Goal: Task Accomplishment & Management: Complete application form

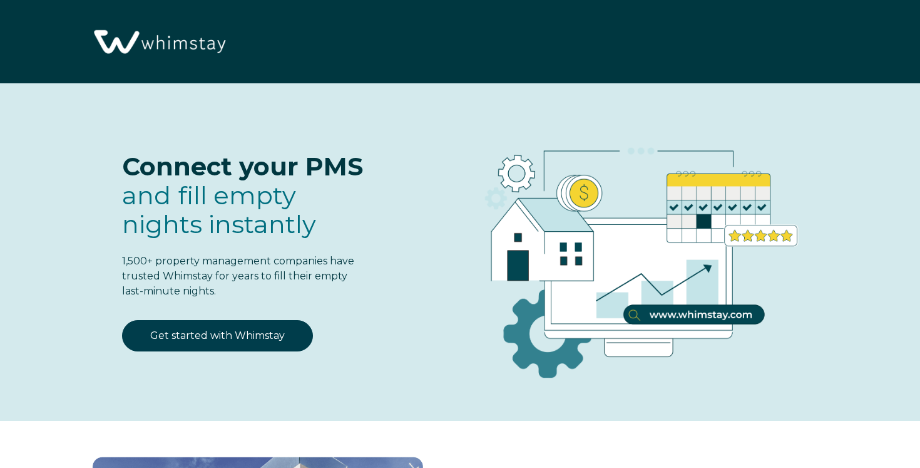
select select "FR"
select select "Standard"
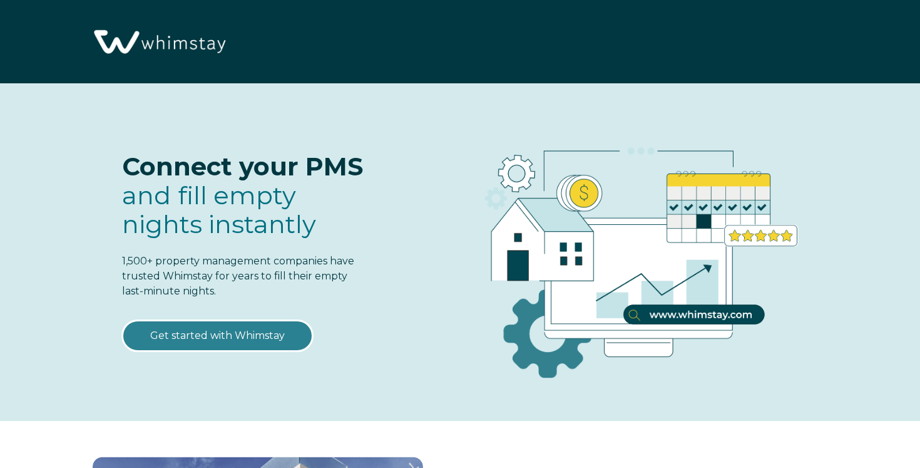
click at [240, 337] on link "Get started with Whimstay" at bounding box center [217, 335] width 191 height 31
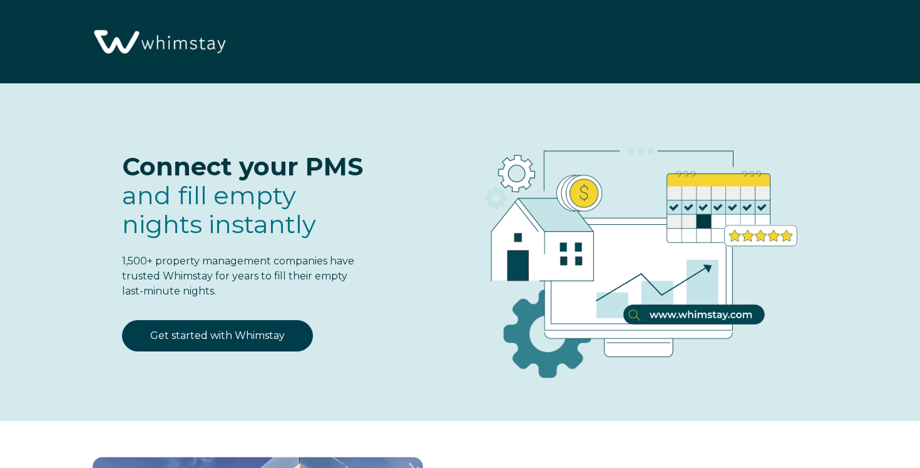
select select "FR"
select select "Standard"
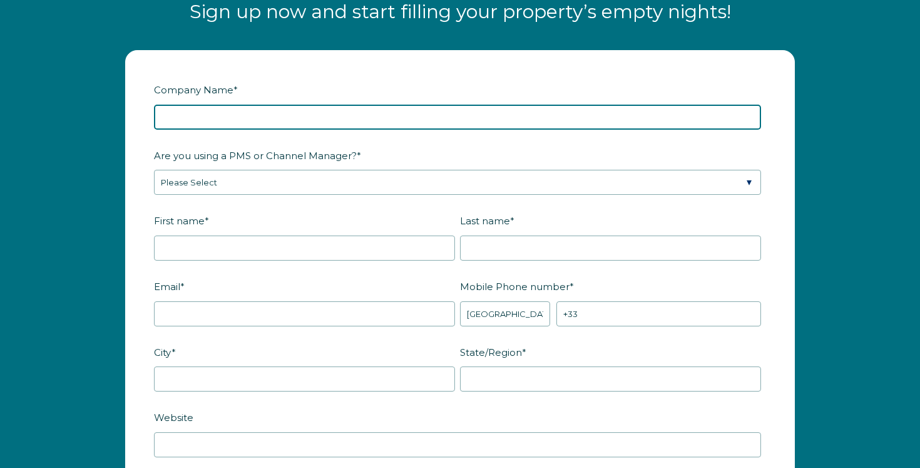
click at [179, 119] on input "Company Name *" at bounding box center [457, 117] width 607 height 25
type input "ARRIVE BY [PERSON_NAME] (PTY) LTD"
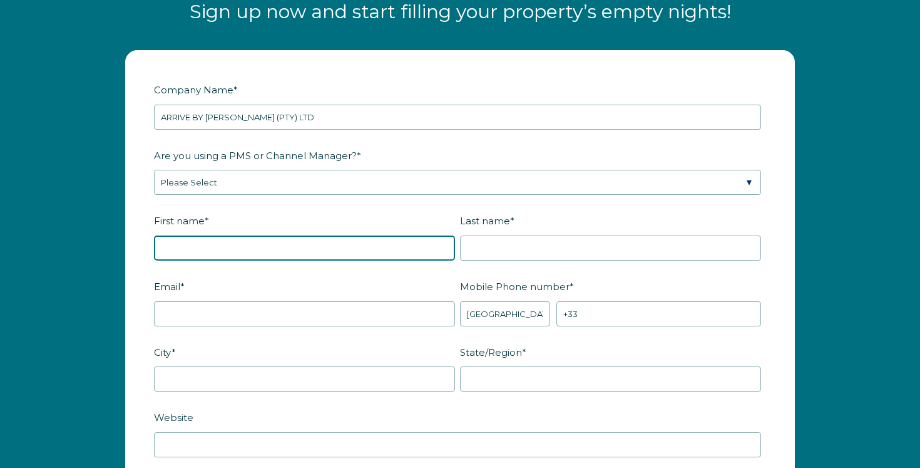
type input "[PERSON_NAME]"
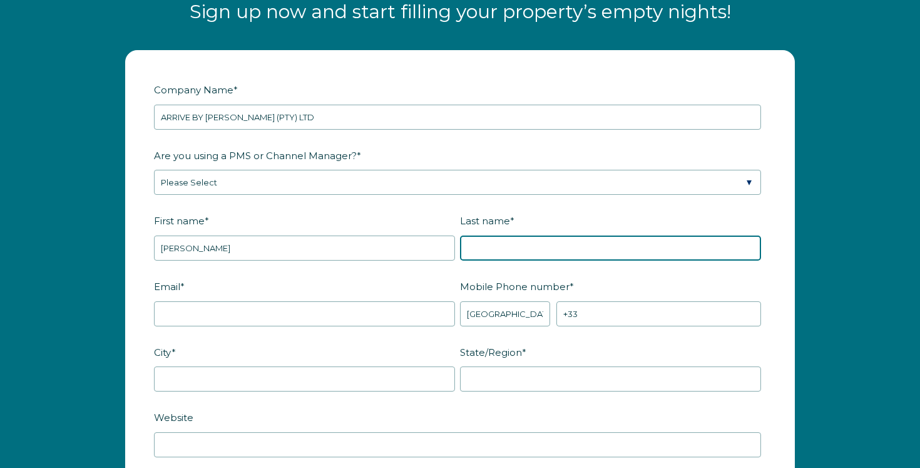
type input "Oosthuizen"
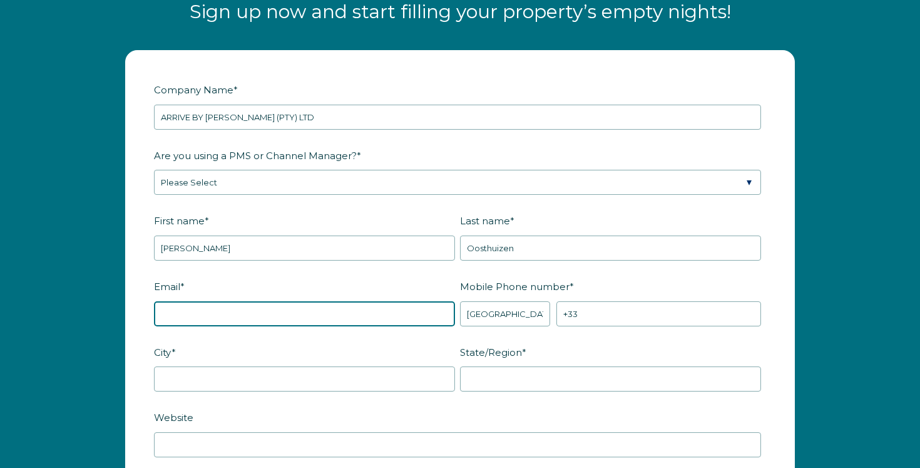
type input "[EMAIL_ADDRESS][DOMAIN_NAME]"
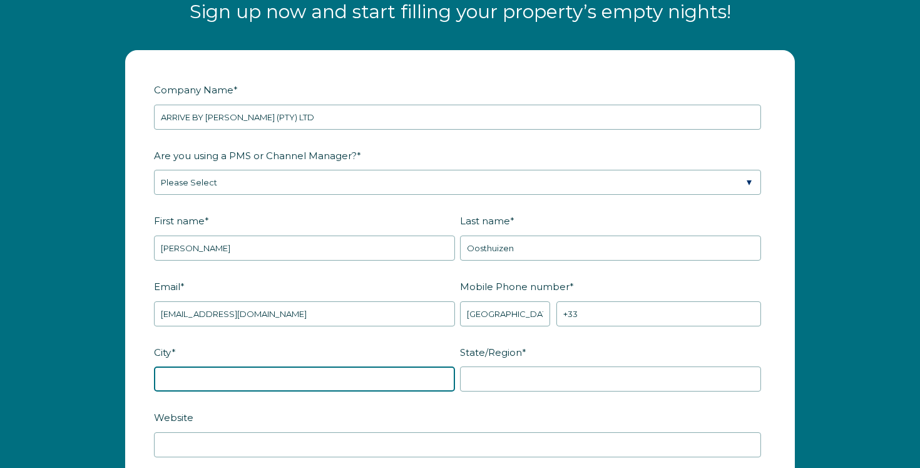
type input "[GEOGRAPHIC_DATA]"
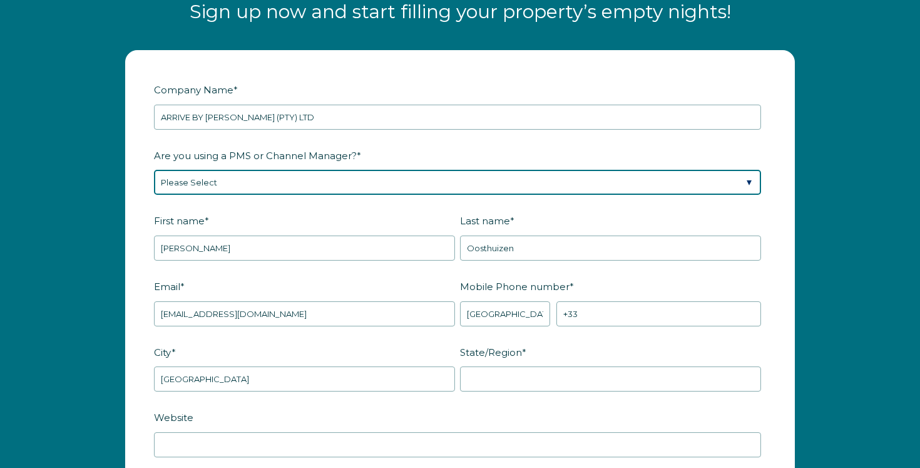
click at [257, 183] on select "Please Select Barefoot BookingPal Boost Brightside CiiRUS Escapia Guesty Hostaw…" at bounding box center [457, 182] width 607 height 25
select select "Guesty"
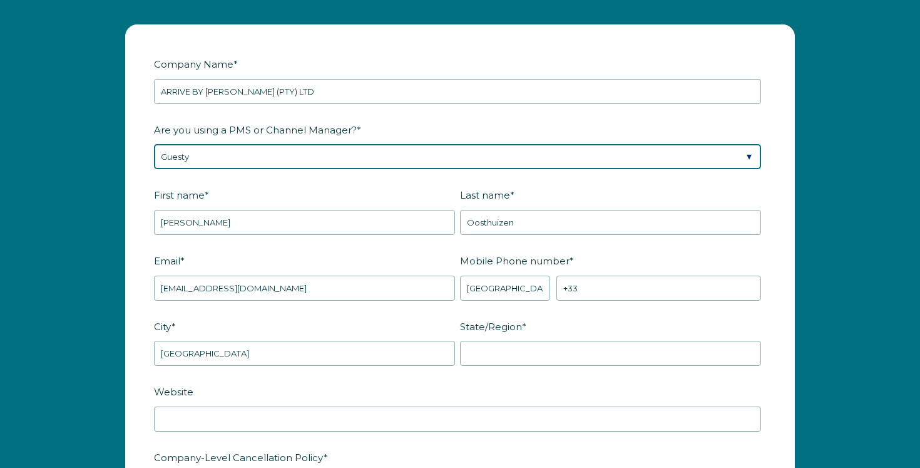
scroll to position [1561, 0]
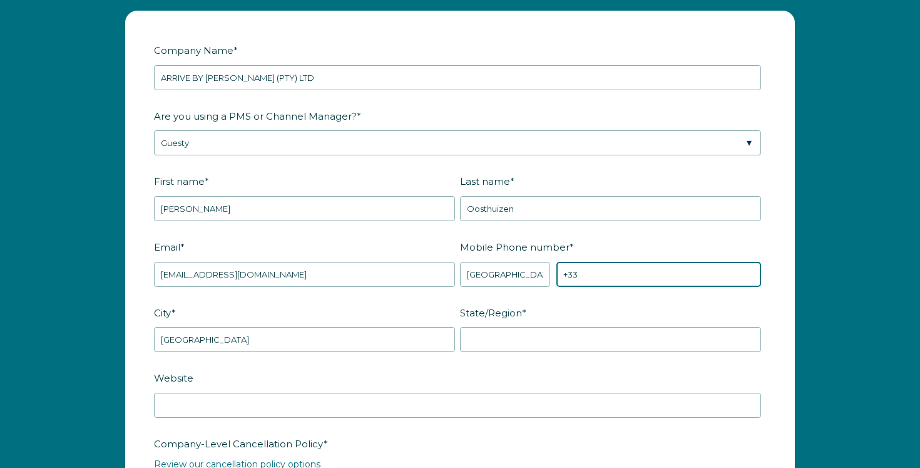
click at [598, 268] on input "+33" at bounding box center [659, 274] width 205 height 25
type input "[PHONE_NUMBER]"
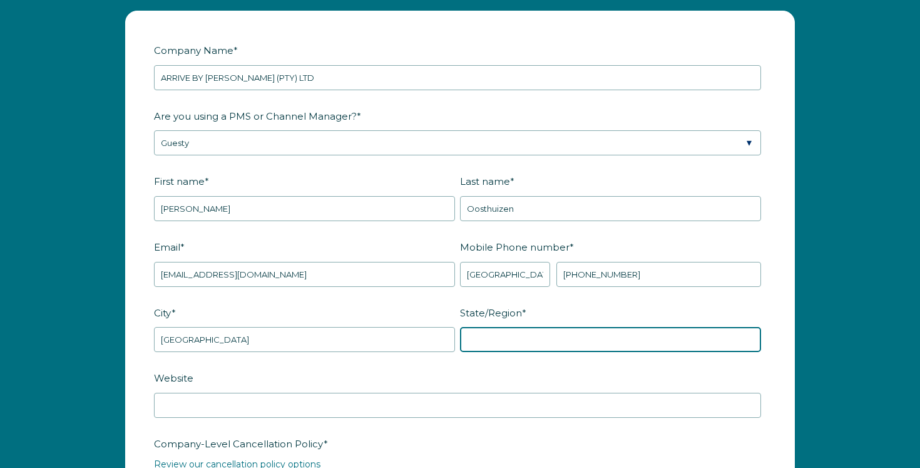
click at [568, 333] on input "State/Region *" at bounding box center [610, 339] width 301 height 25
type input "Western Cape"
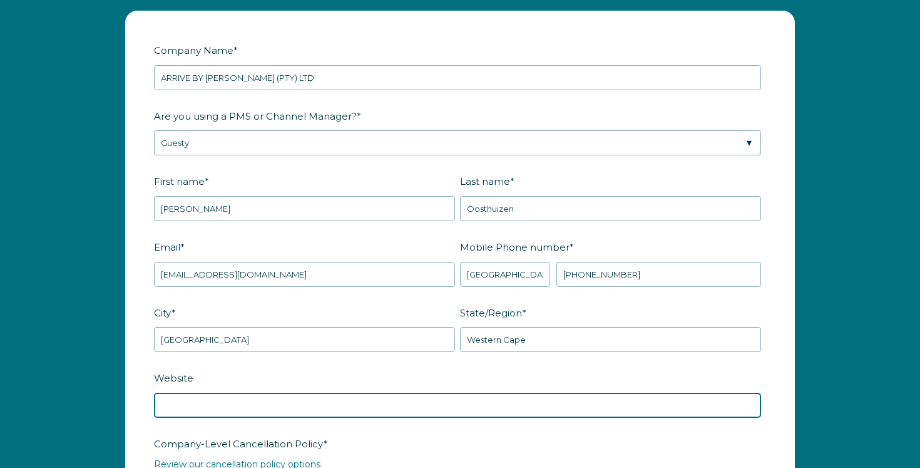
click at [449, 400] on input "Website" at bounding box center [457, 405] width 607 height 25
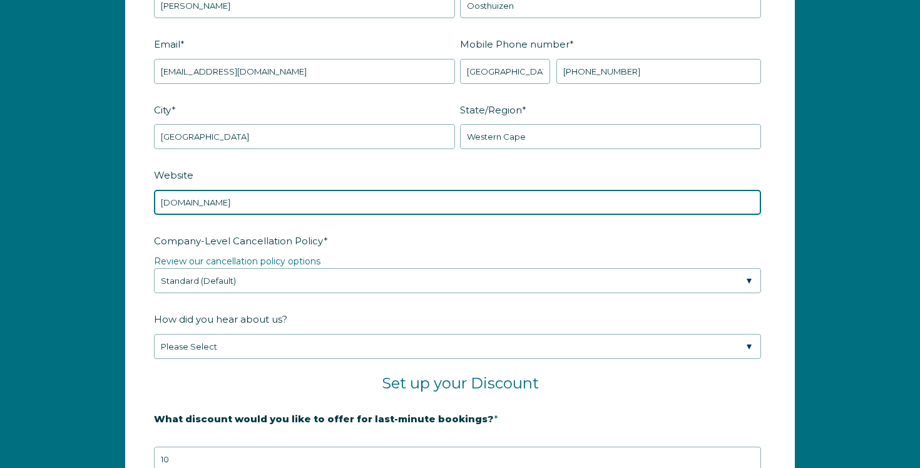
scroll to position [1768, 0]
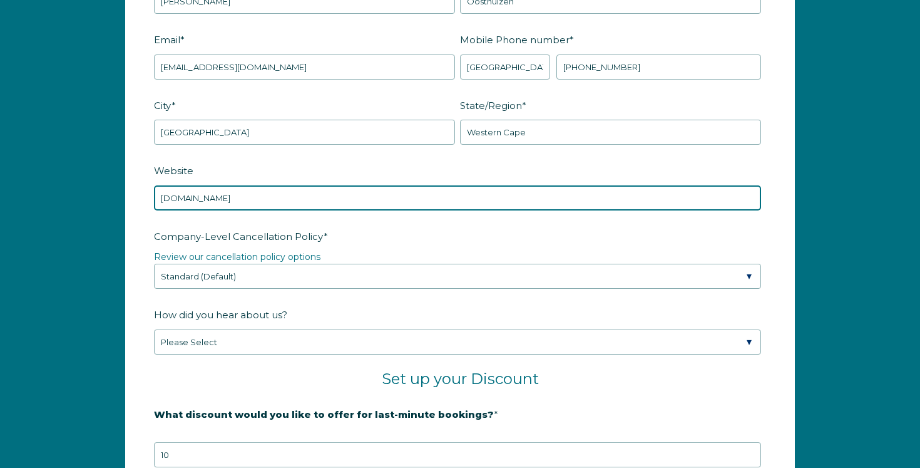
type input "[DOMAIN_NAME]"
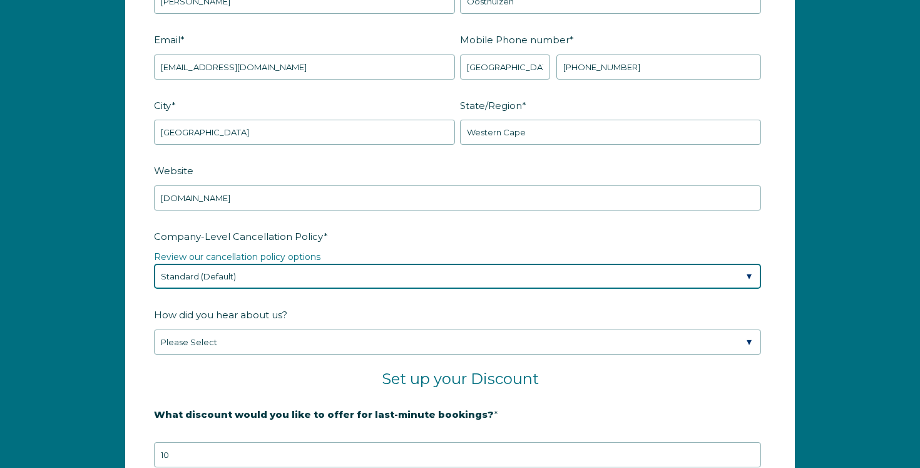
click at [244, 281] on select "Please Select Partial Standard (Default) Moderate Strict" at bounding box center [457, 276] width 607 height 25
select select "Strict"
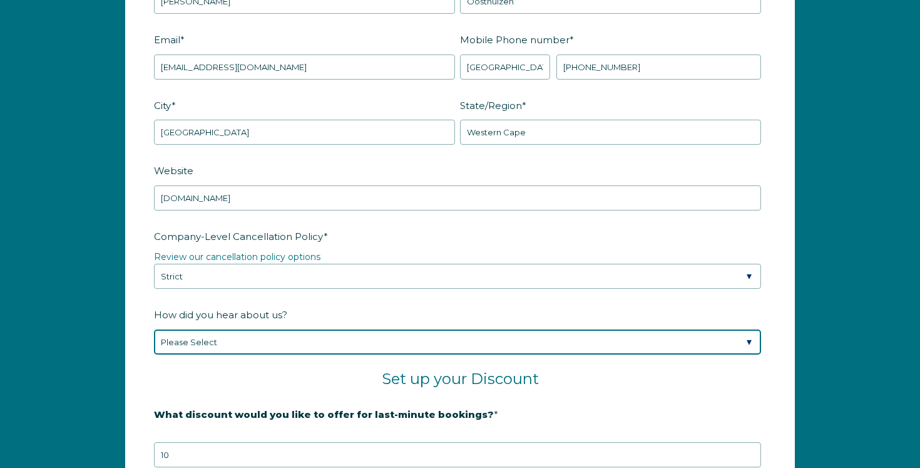
click at [244, 340] on select "Please Select Found Whimstay through a Google search Spoke to a Whimstay salesp…" at bounding box center [457, 341] width 607 height 25
select select "Other"
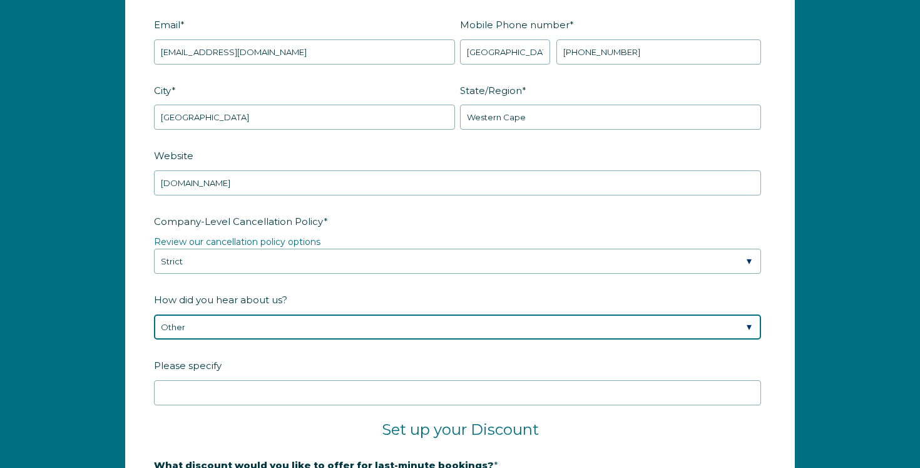
scroll to position [1801, 0]
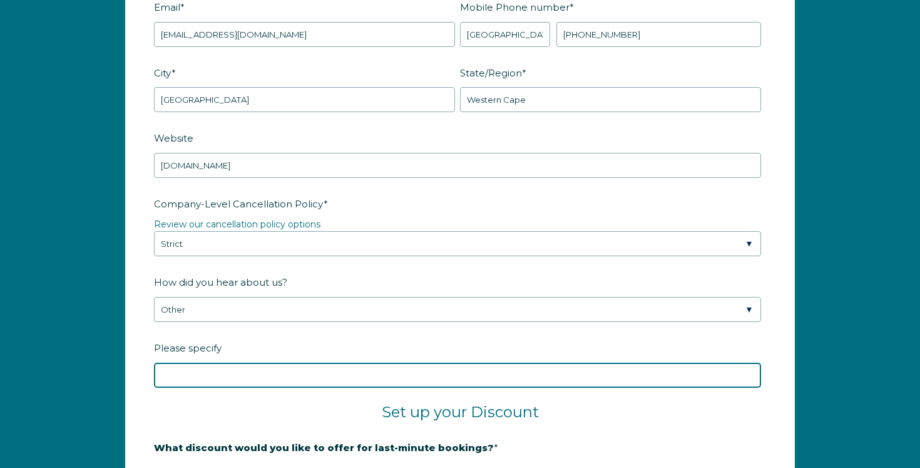
click at [187, 379] on input "Please specify" at bounding box center [457, 374] width 607 height 25
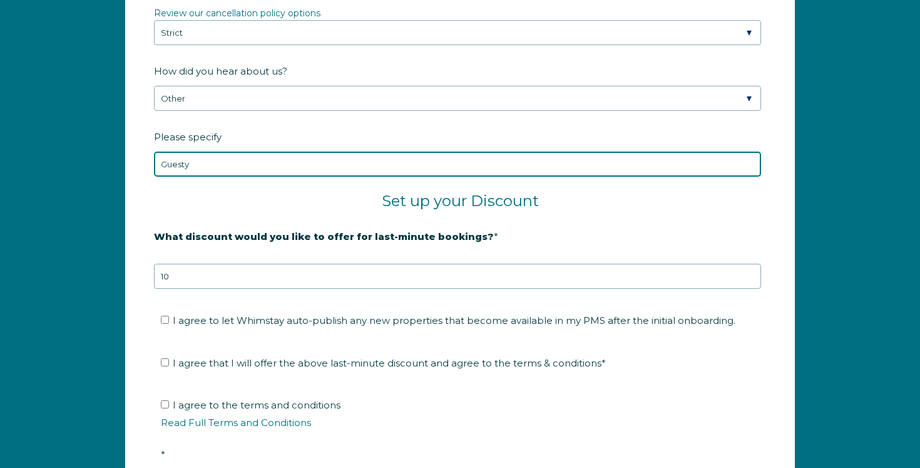
scroll to position [2041, 0]
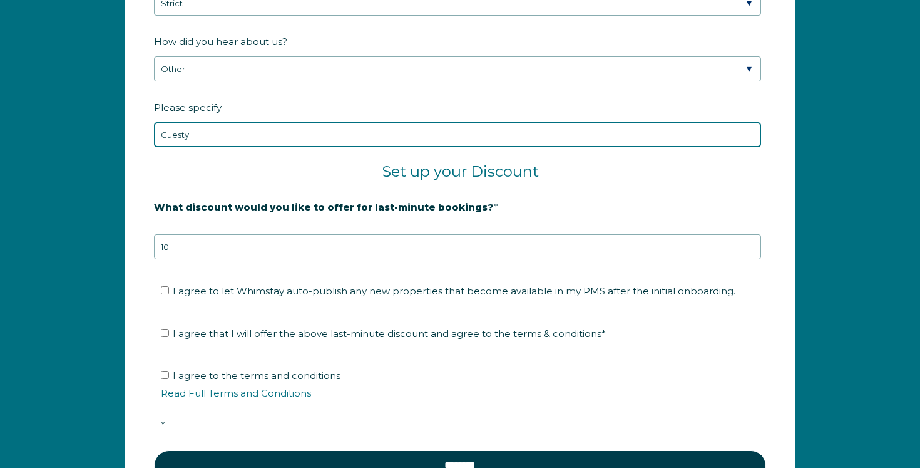
type input "Guesty"
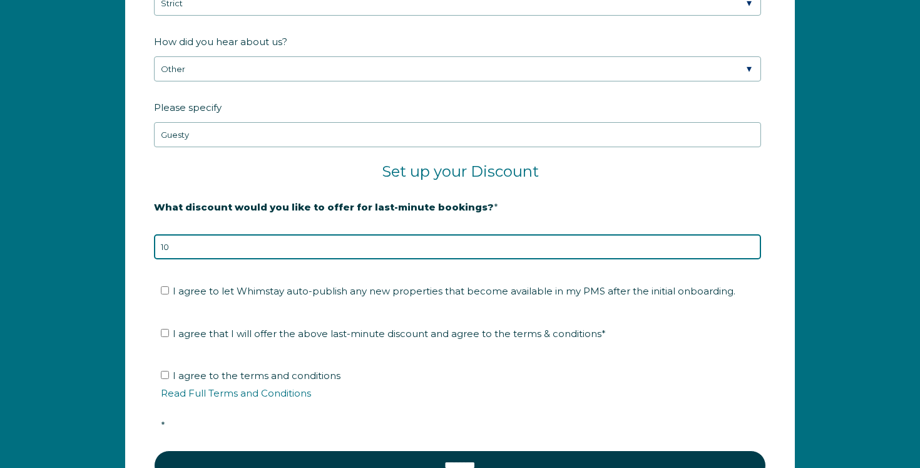
click at [197, 254] on input "10" at bounding box center [457, 246] width 607 height 25
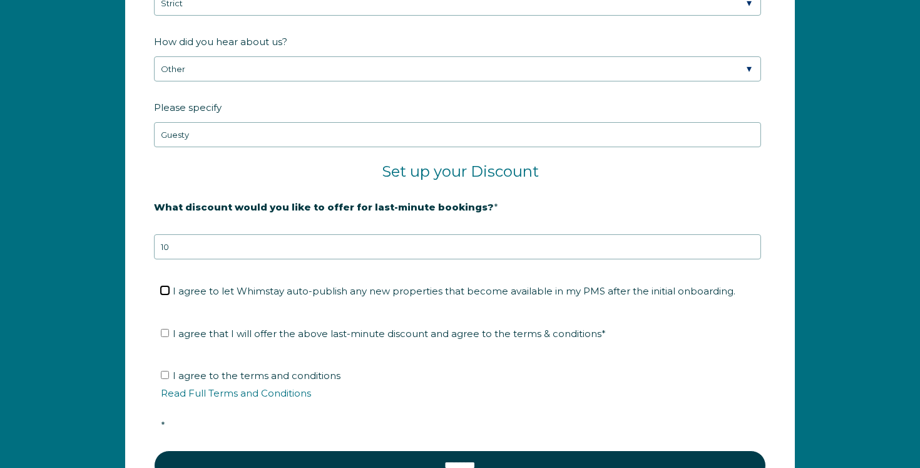
click at [163, 291] on input "I agree to let Whimstay auto-publish any new properties that become available i…" at bounding box center [165, 290] width 8 height 8
checkbox input "true"
click at [164, 332] on input "I agree that I will offer the above last-minute discount and agree to the terms…" at bounding box center [165, 333] width 8 height 8
checkbox input "true"
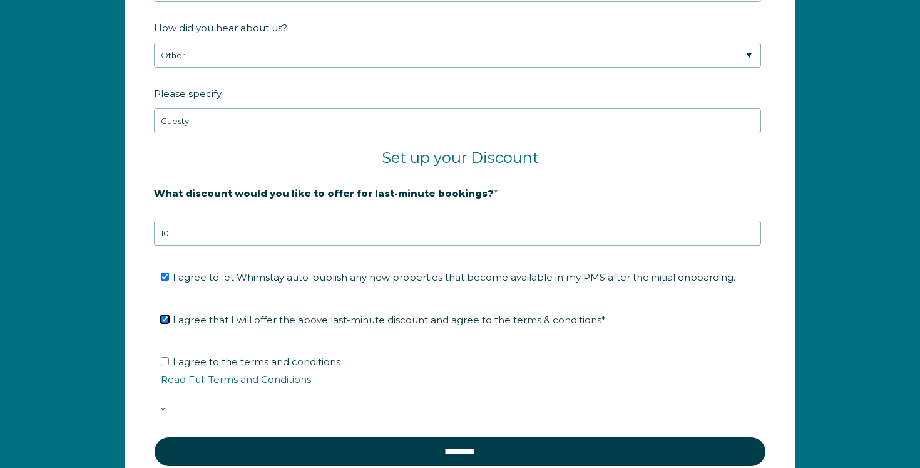
scroll to position [2062, 0]
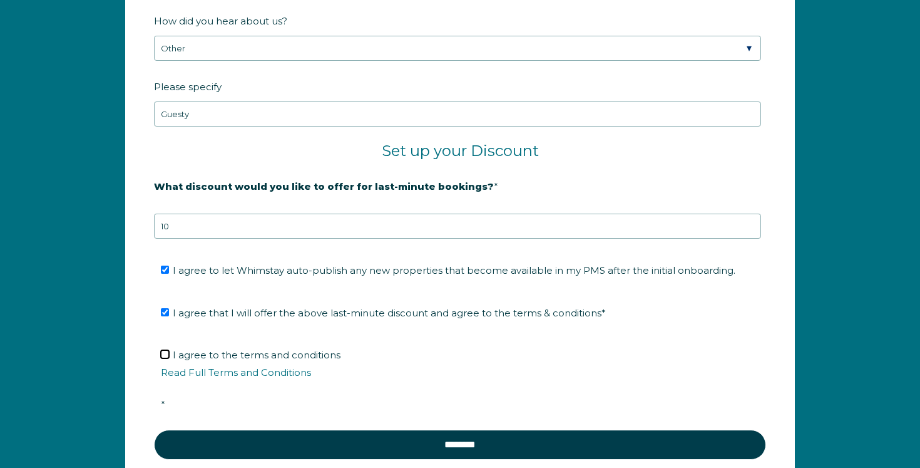
click at [163, 355] on input "I agree to the terms and conditions Read Full Terms and Conditions *" at bounding box center [165, 354] width 8 height 8
checkbox input "true"
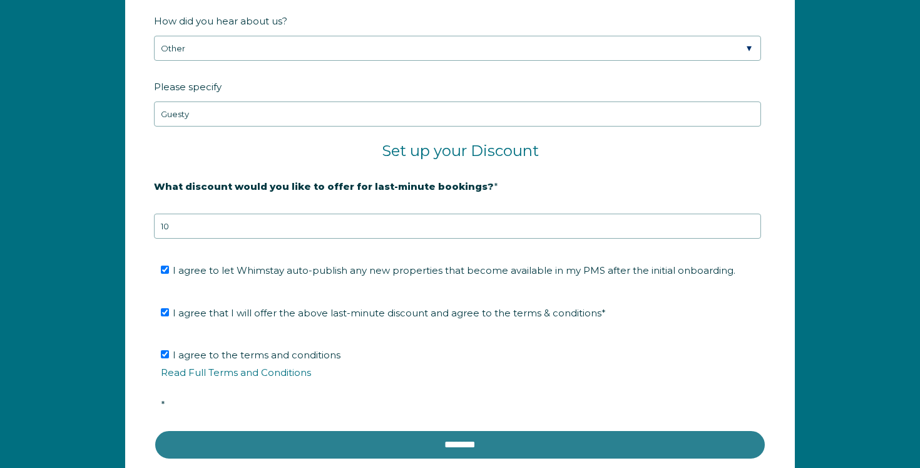
click at [230, 440] on input "********" at bounding box center [460, 444] width 612 height 30
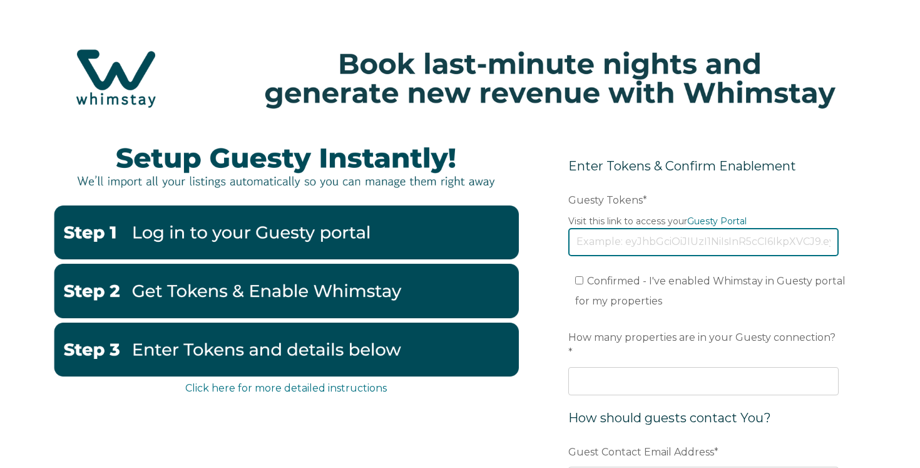
click at [629, 243] on input "Guesty Tokens *" at bounding box center [703, 242] width 270 height 28
paste input "eyJhbGciOiJIUzI1NiIsInR5cCI6IkpXVCJ9.eyJ0b2tlbklkIjoiNjhjMWI5ZDgyNTE0MzM5ODg0OT…"
type input "eyJhbGciOiJIUzI1NiIsInR5cCI6IkpXVCJ9.eyJ0b2tlbklkIjoiNjhjMWI5ZDgyNTE0MzM5ODg0OT…"
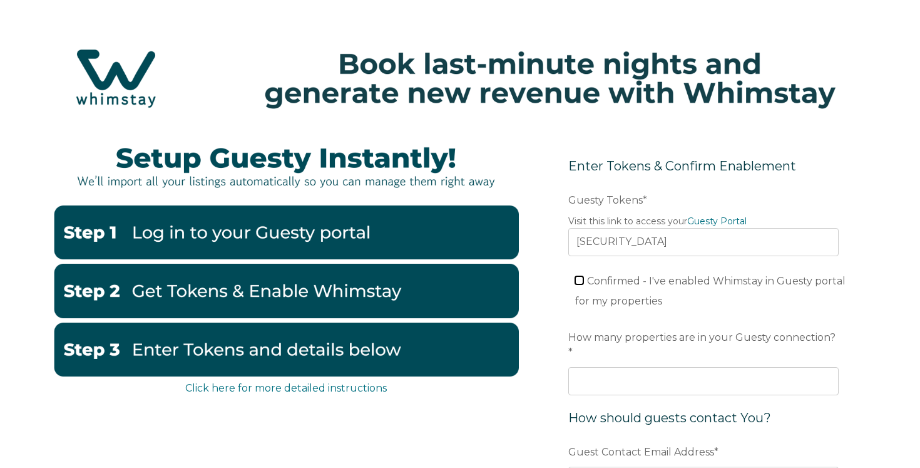
click at [579, 280] on input "Confirmed - I've enabled Whimstay in Guesty portal for my properties" at bounding box center [579, 280] width 8 height 8
checkbox input "true"
click at [587, 372] on input "How many properties are in your Guesty connection? *" at bounding box center [703, 381] width 270 height 28
click at [826, 367] on input "1" at bounding box center [703, 381] width 270 height 28
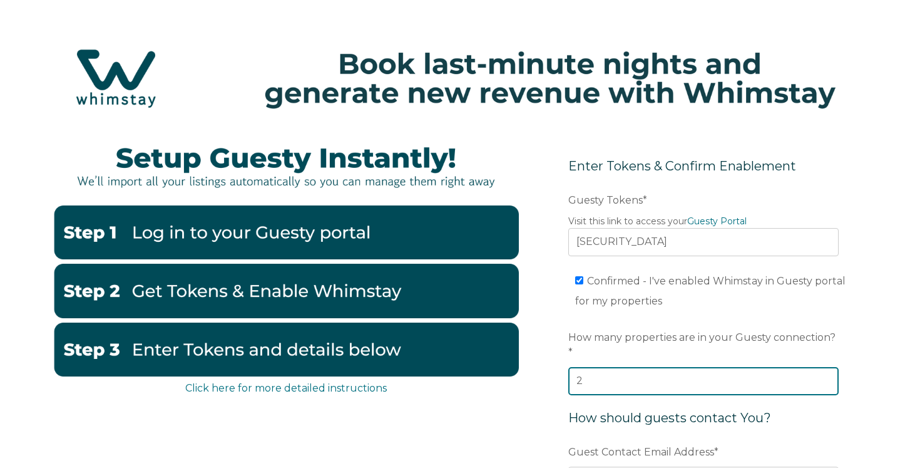
type input "2"
click at [826, 367] on input "2" at bounding box center [703, 381] width 270 height 28
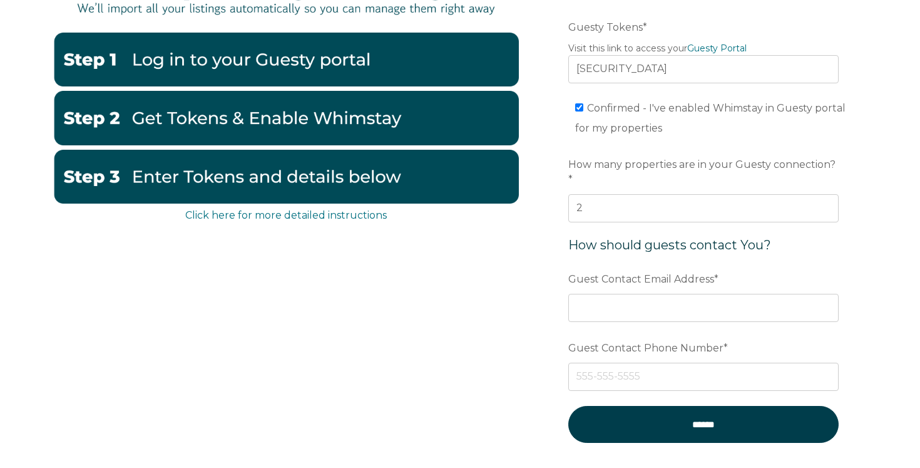
scroll to position [177, 0]
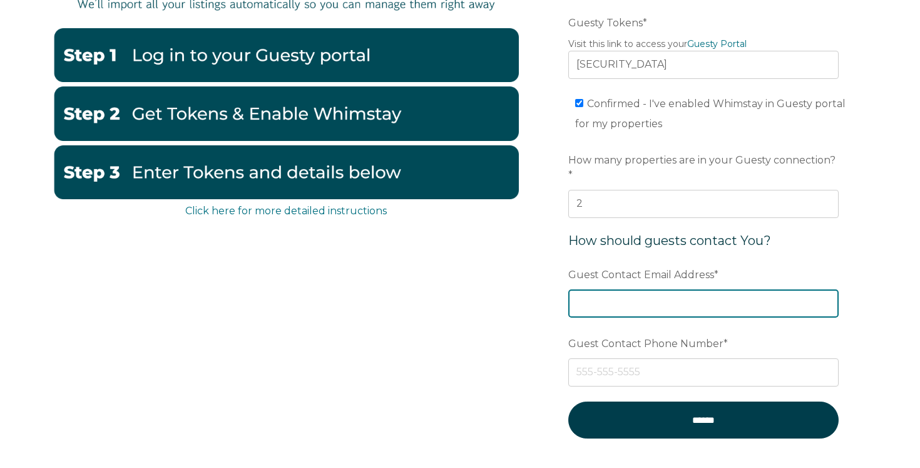
click at [707, 290] on input "Guest Contact Email Address *" at bounding box center [703, 303] width 270 height 28
type input "[EMAIL_ADDRESS][DOMAIN_NAME]"
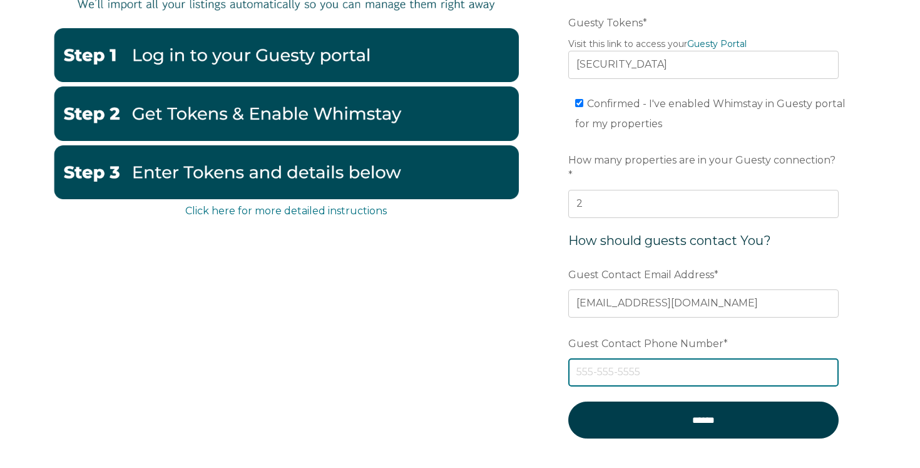
click at [686, 364] on input "Guest Contact Phone Number *" at bounding box center [703, 372] width 270 height 28
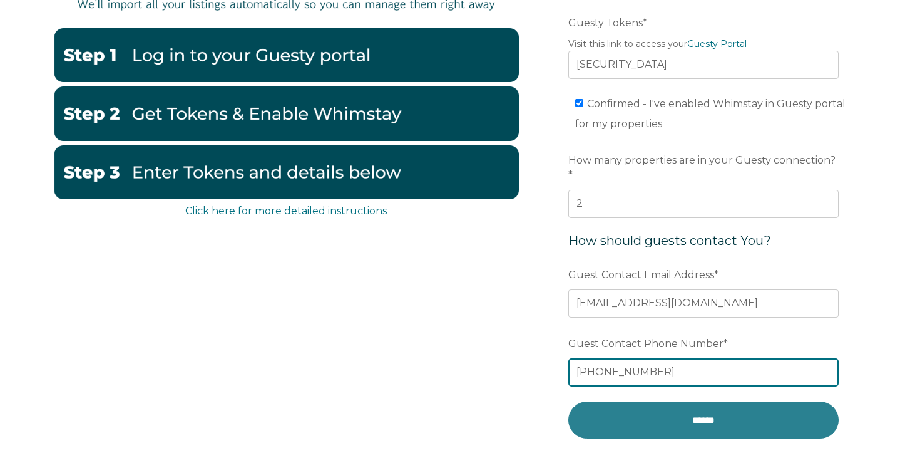
type input "+33603212828"
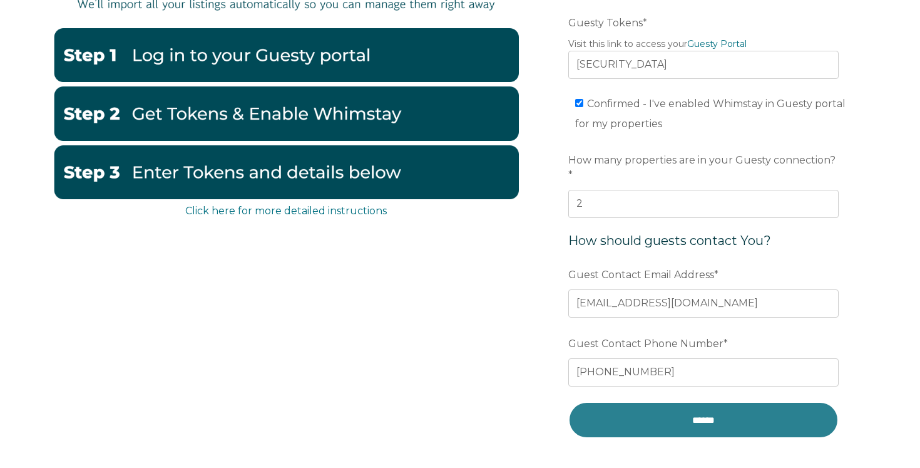
click at [688, 406] on input "******" at bounding box center [703, 419] width 270 height 37
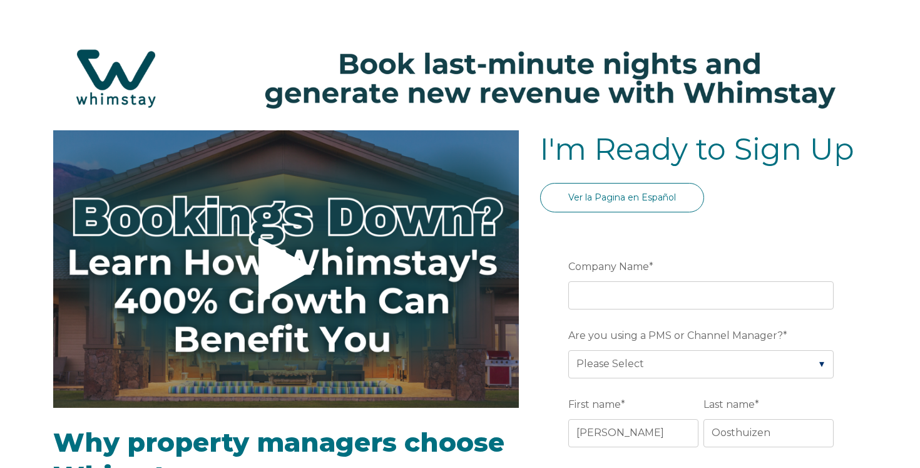
select select "FR"
select select "Standard"
click at [610, 303] on input "Company Name *" at bounding box center [700, 295] width 265 height 28
type input "ARRIVE BY CHIARA (PTY) LTD"
type input "Cape Town"
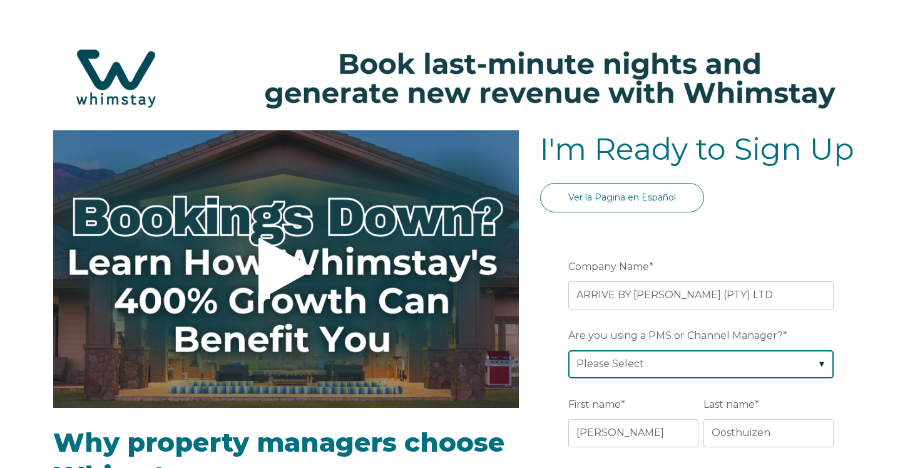
click at [647, 359] on select "Please Select Barefoot BookingPal Boost Brightside CiiRUS Escapia Guesty Hostaw…" at bounding box center [700, 364] width 265 height 28
select select "Guesty"
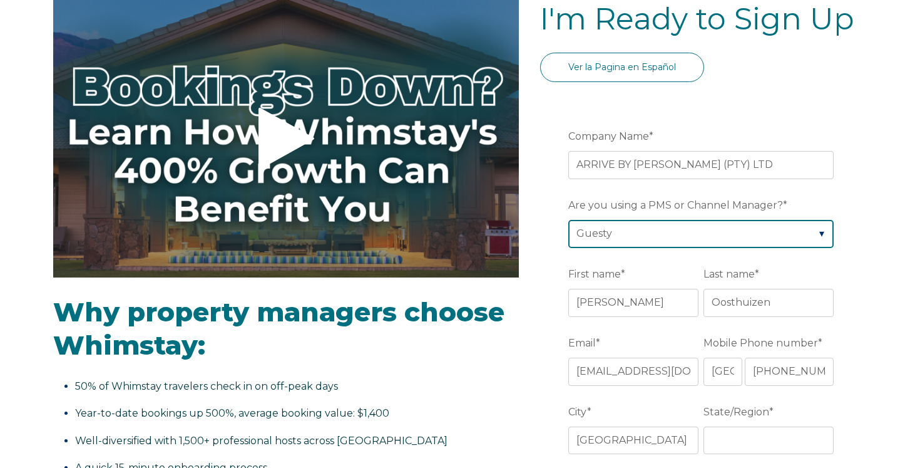
scroll to position [136, 0]
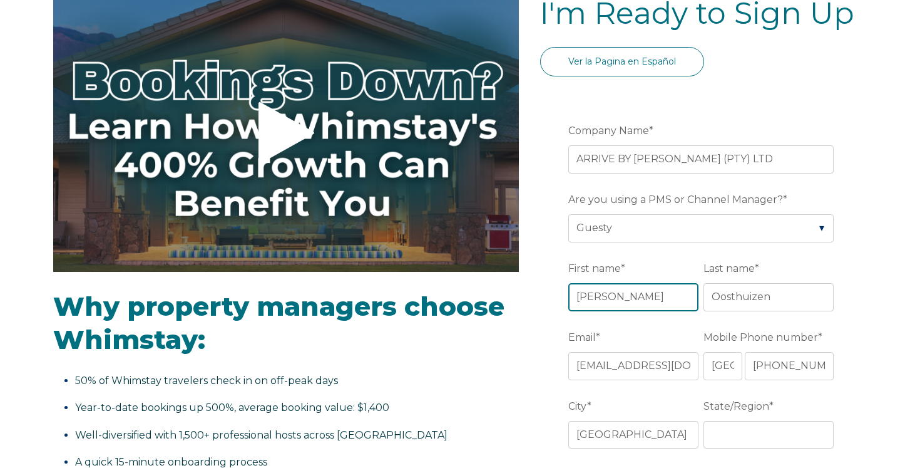
click at [598, 302] on input "Chiara" at bounding box center [633, 297] width 130 height 28
click at [511, 354] on h2 "Why property managers choose Whimstay:" at bounding box center [286, 323] width 466 height 66
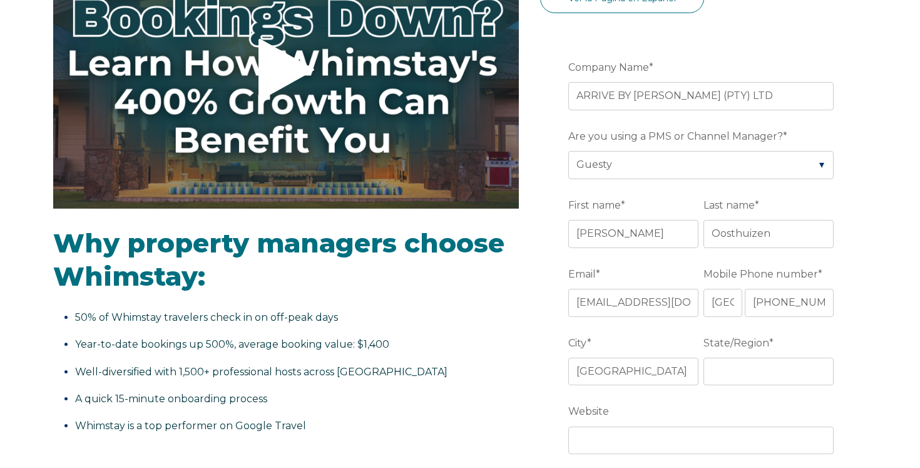
scroll to position [249, 0]
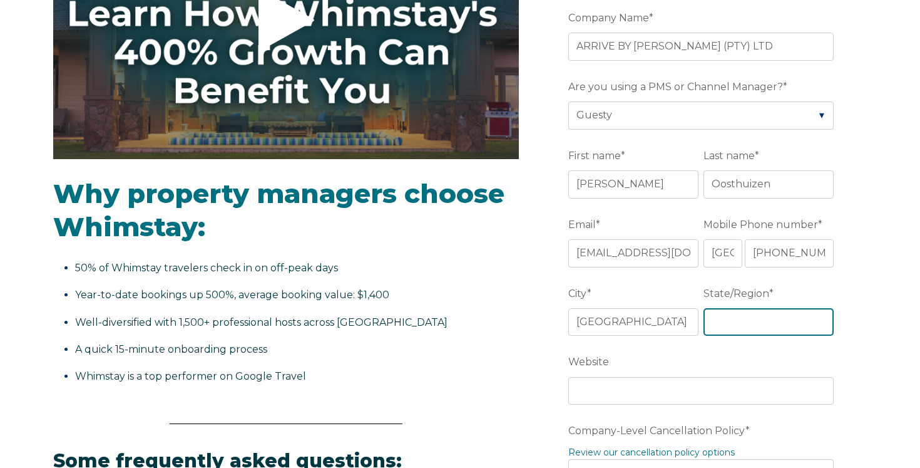
click at [742, 326] on input "State/Region *" at bounding box center [769, 322] width 130 height 28
type input "Western Cape"
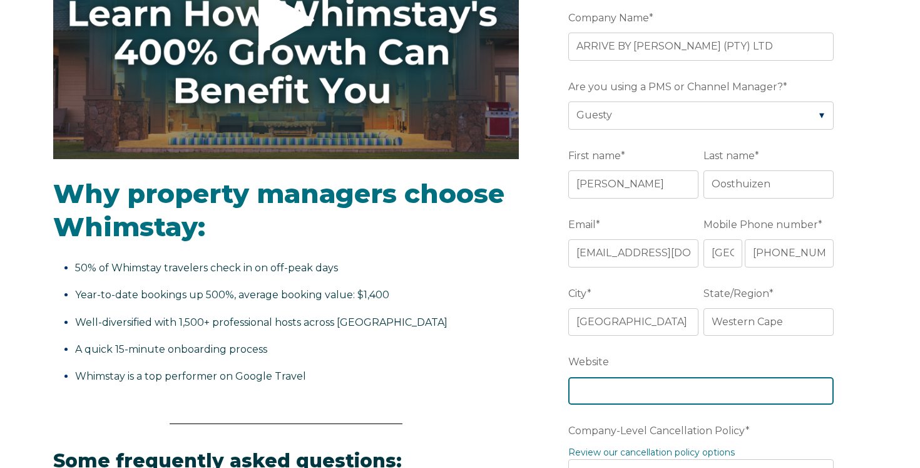
click at [693, 386] on input "Website" at bounding box center [700, 391] width 265 height 28
type input "www.arrivebychiara.com"
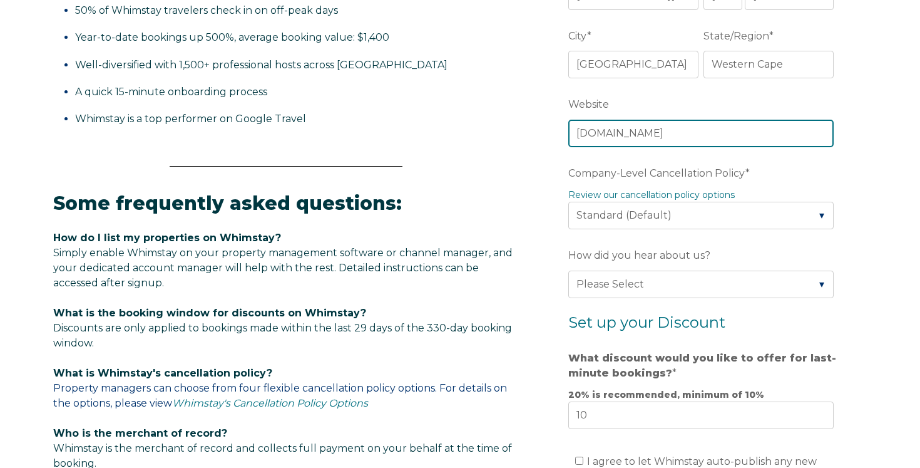
scroll to position [508, 0]
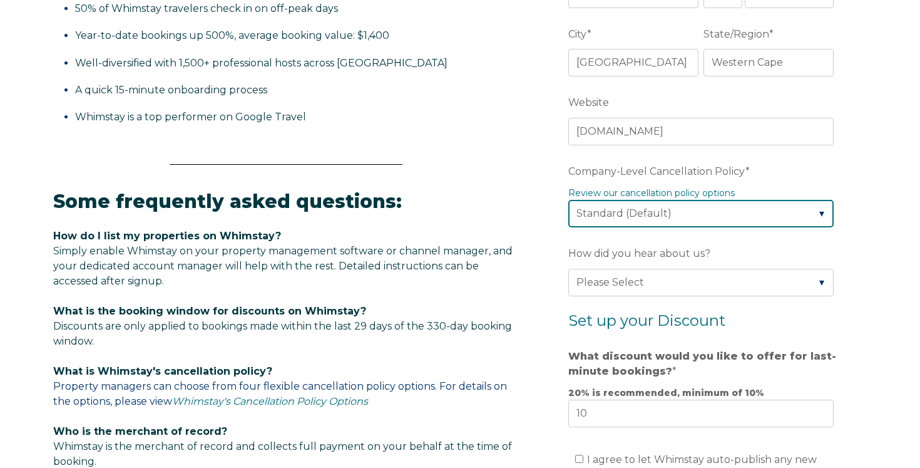
click at [671, 218] on select "Please Select Partial Standard (Default) Moderate Strict" at bounding box center [700, 214] width 265 height 28
select select "Strict"
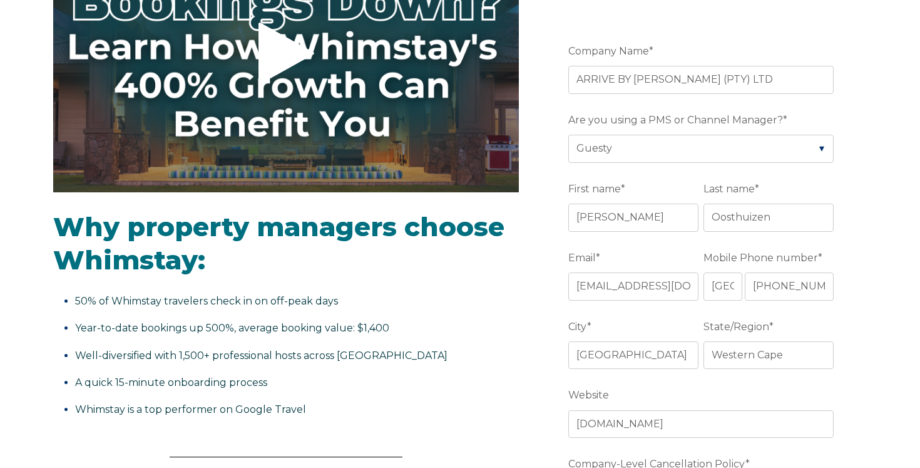
scroll to position [521, 0]
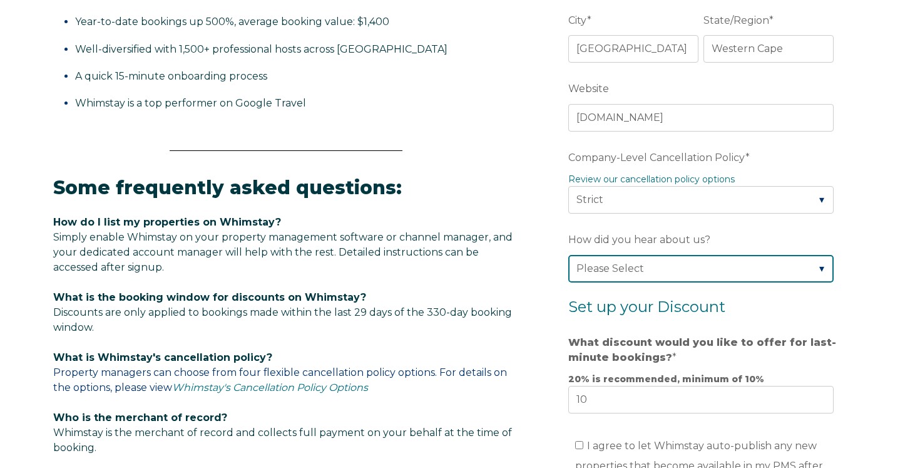
click at [603, 270] on select "Please Select Found Whimstay through a Google search Spoke to a Whimstay salesp…" at bounding box center [700, 269] width 265 height 28
select select "Other"
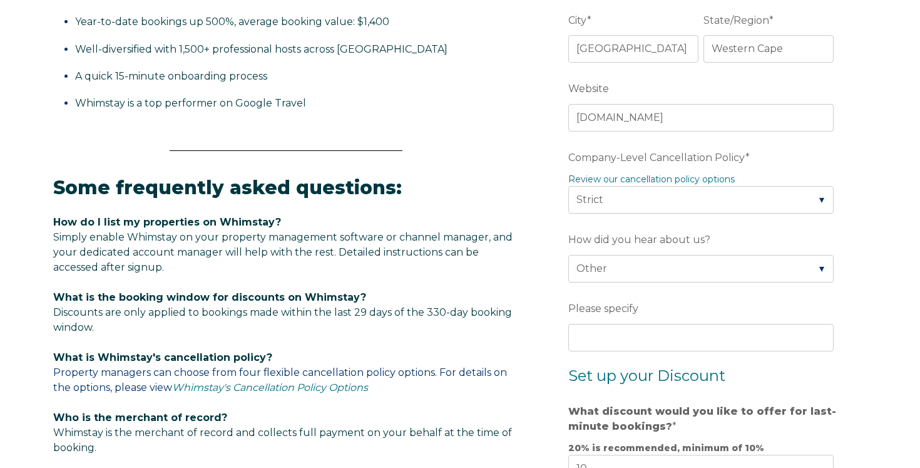
click at [591, 353] on fieldset "How did you hear about us? Please Select Found Whimstay through a Google search…" at bounding box center [703, 298] width 270 height 138
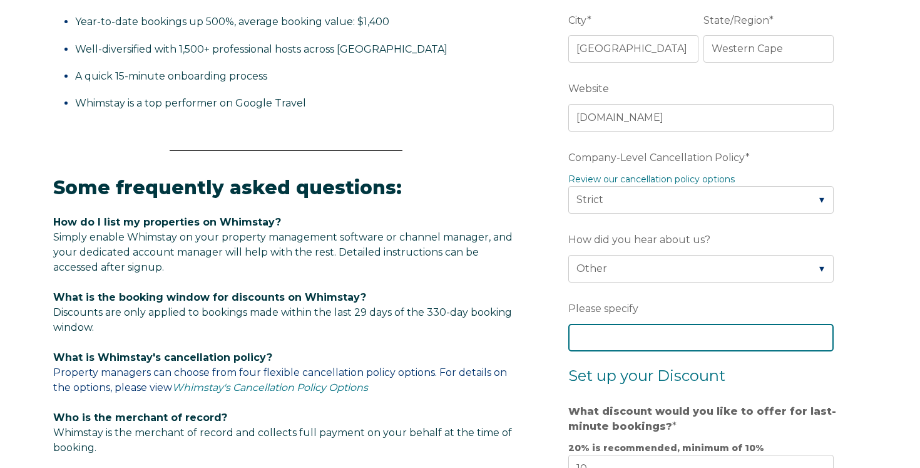
click at [591, 344] on input "Please specify" at bounding box center [700, 338] width 265 height 28
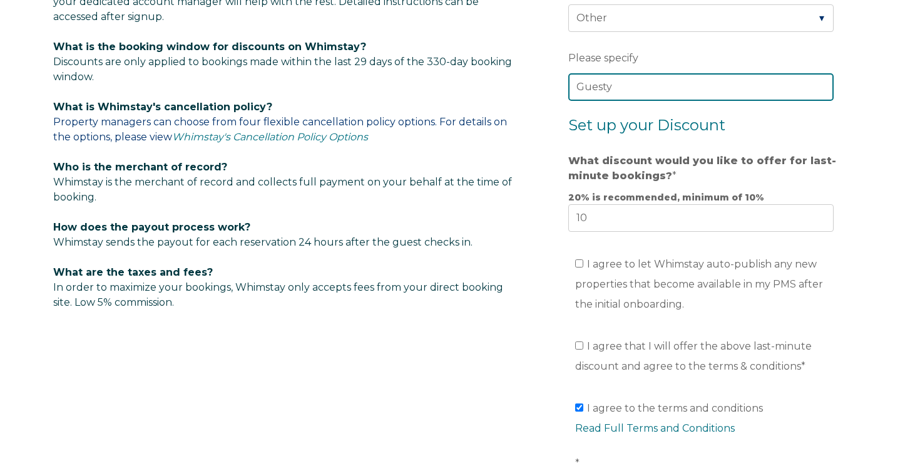
scroll to position [773, 0]
type input "Guesty"
click at [578, 262] on input "I agree to let Whimstay auto-publish any new properties that become available i…" at bounding box center [579, 263] width 8 height 8
checkbox input "true"
click at [580, 345] on input "I agree that I will offer the above last-minute discount and agree to the terms…" at bounding box center [579, 345] width 8 height 8
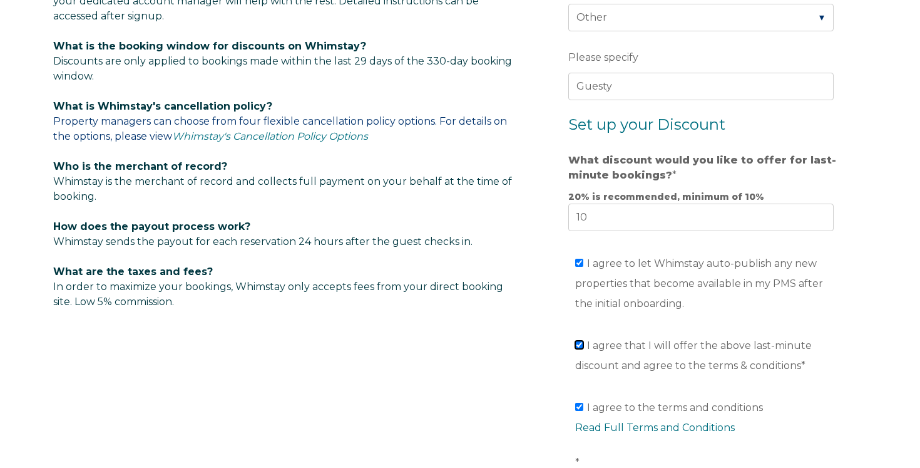
checkbox input "true"
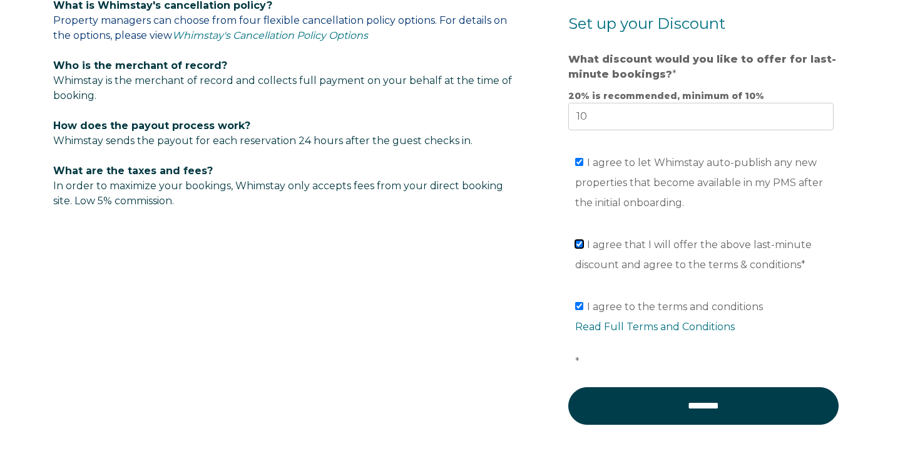
scroll to position [915, 0]
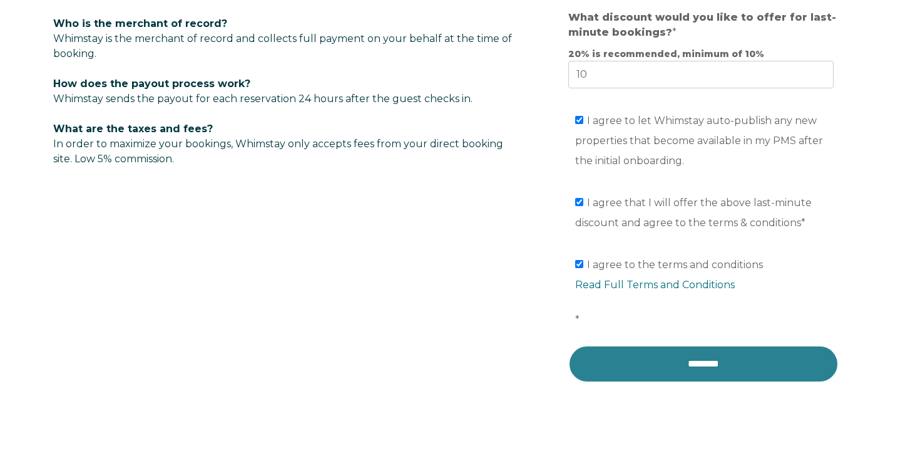
click at [593, 366] on input "********" at bounding box center [703, 364] width 270 height 38
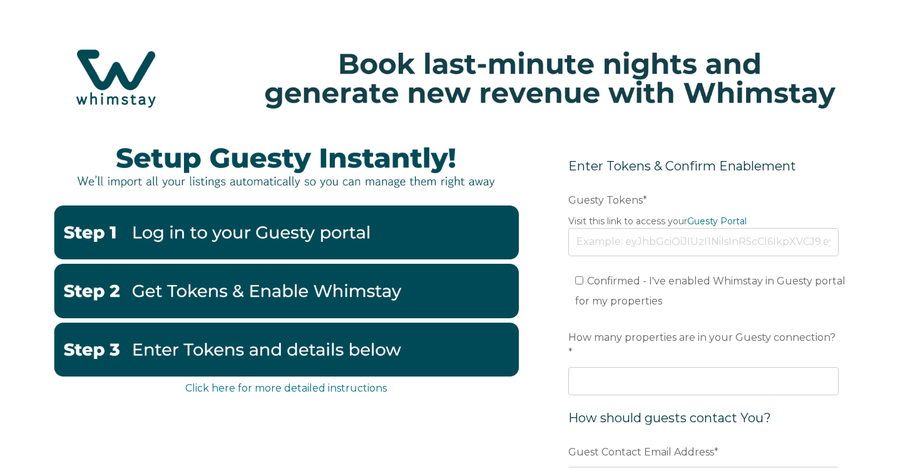
click at [114, 70] on img at bounding box center [460, 78] width 895 height 95
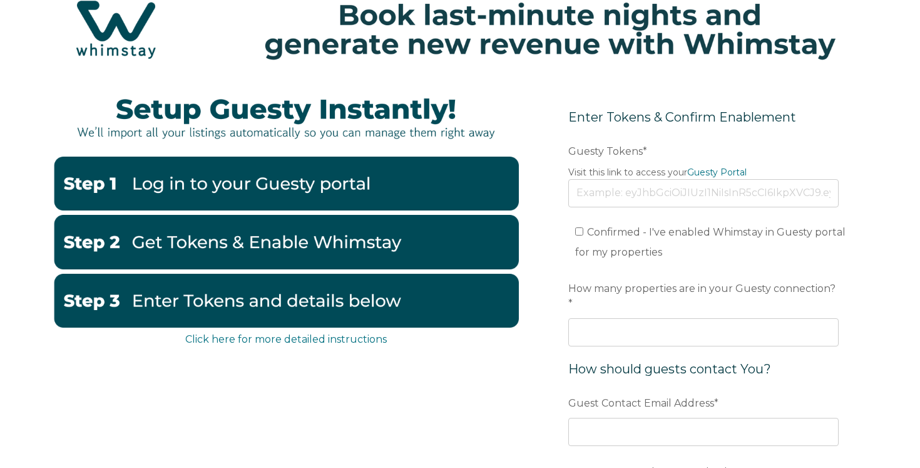
scroll to position [50, 0]
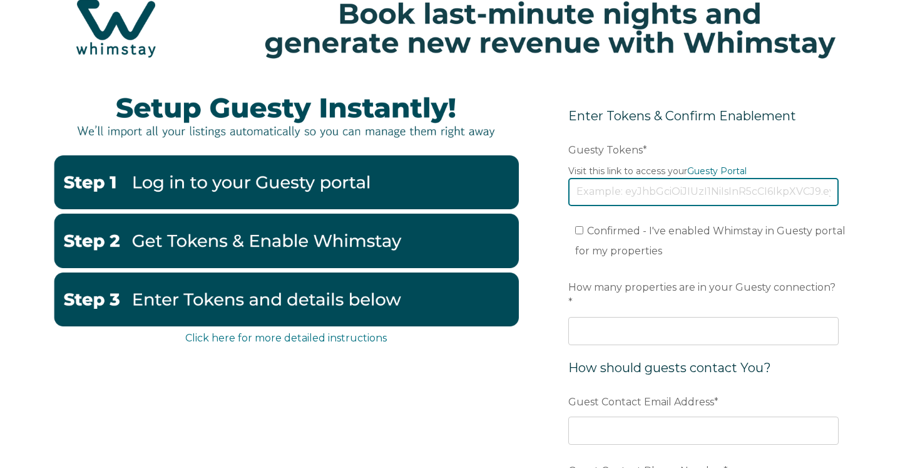
click at [595, 185] on input "Guesty Tokens *" at bounding box center [703, 192] width 270 height 28
type input "eyJhbGciOiJIUzI1NiIsInR5cCI6IkpXVCJ9.eyJ0b2tlbklkIjoiNjhjMWI5ZDgyNTE0MzM5ODg0OT…"
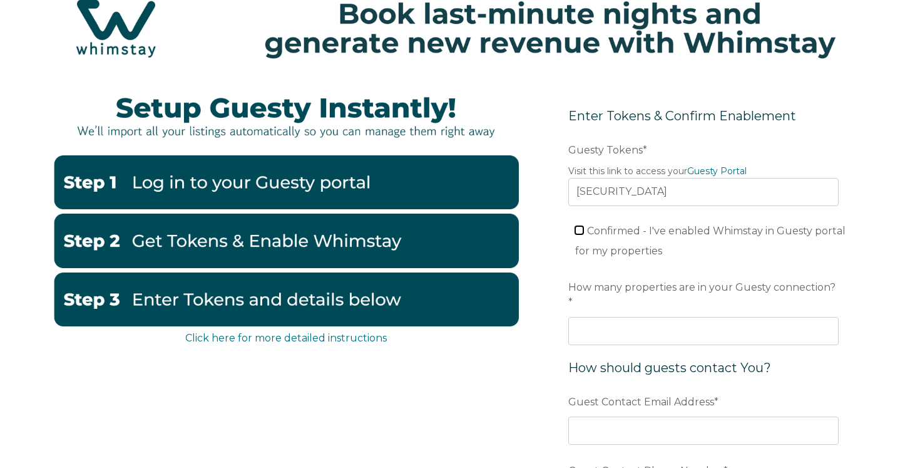
click at [581, 230] on input "Confirmed - I've enabled Whimstay in Guesty portal for my properties" at bounding box center [579, 230] width 8 height 8
checkbox input "true"
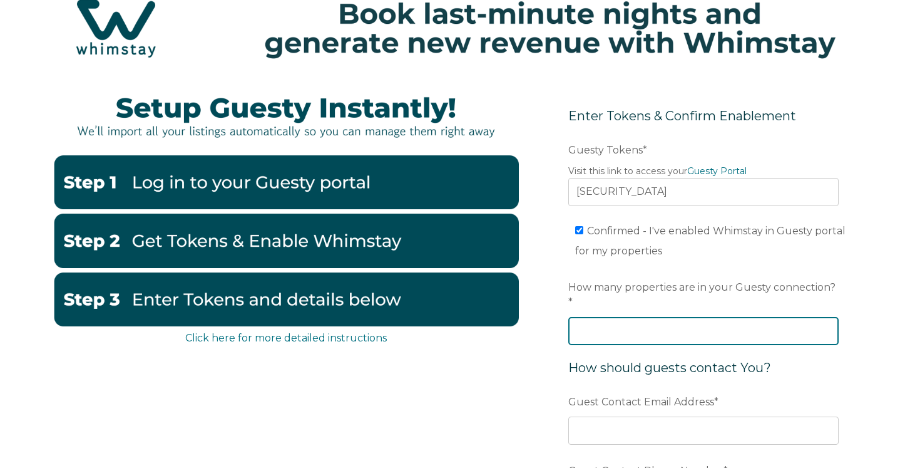
click at [601, 317] on input "How many properties are in your Guesty connection? *" at bounding box center [703, 331] width 270 height 28
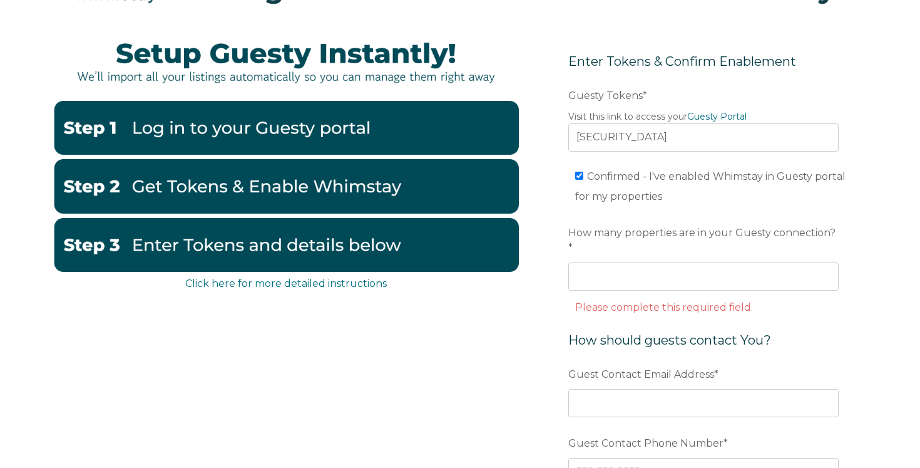
scroll to position [110, 0]
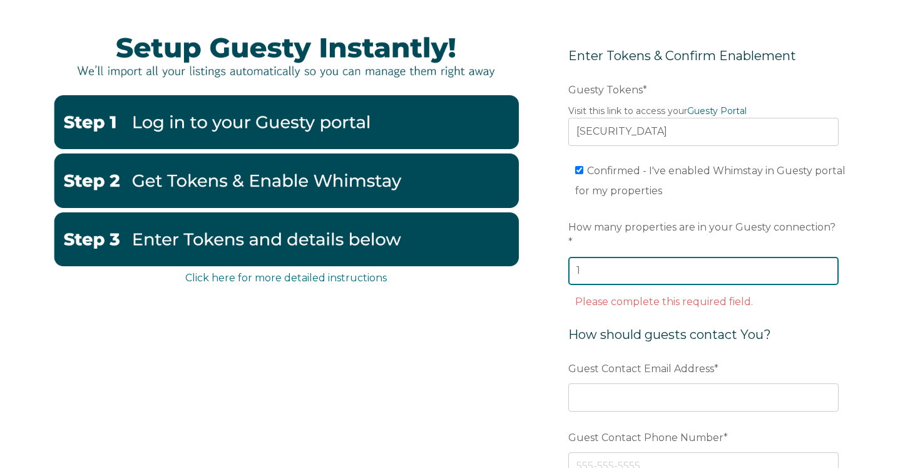
click at [825, 257] on input "1" at bounding box center [703, 271] width 270 height 28
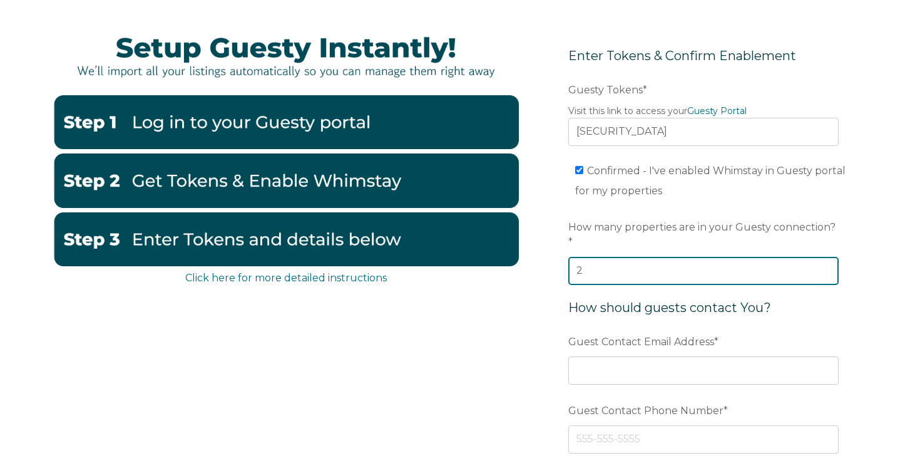
type input "2"
click at [825, 257] on input "2" at bounding box center [703, 271] width 270 height 28
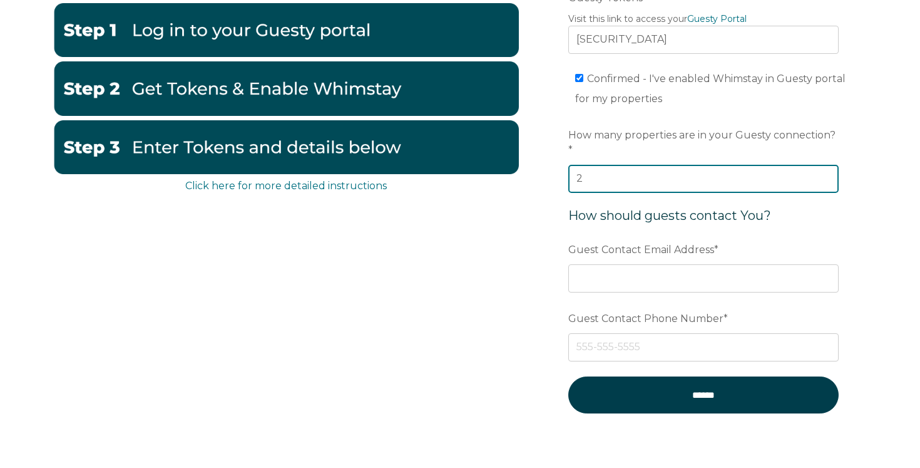
scroll to position [238, 0]
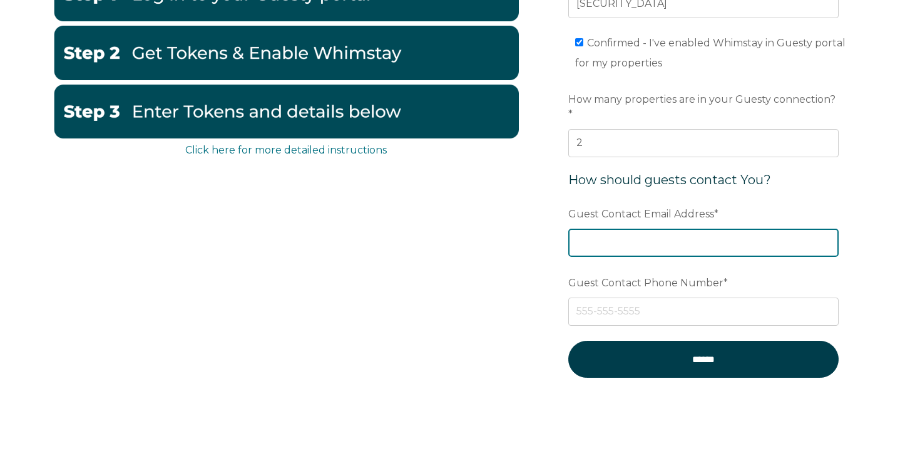
click at [696, 229] on input "Guest Contact Email Address *" at bounding box center [703, 243] width 270 height 28
type input "[EMAIL_ADDRESS][DOMAIN_NAME]"
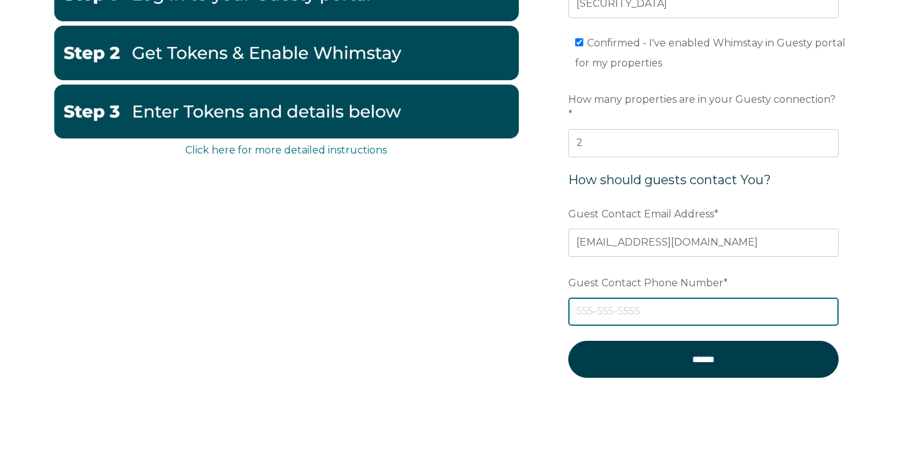
click at [679, 297] on input "Guest Contact Phone Number *" at bounding box center [703, 311] width 270 height 28
type input "+33603212828"
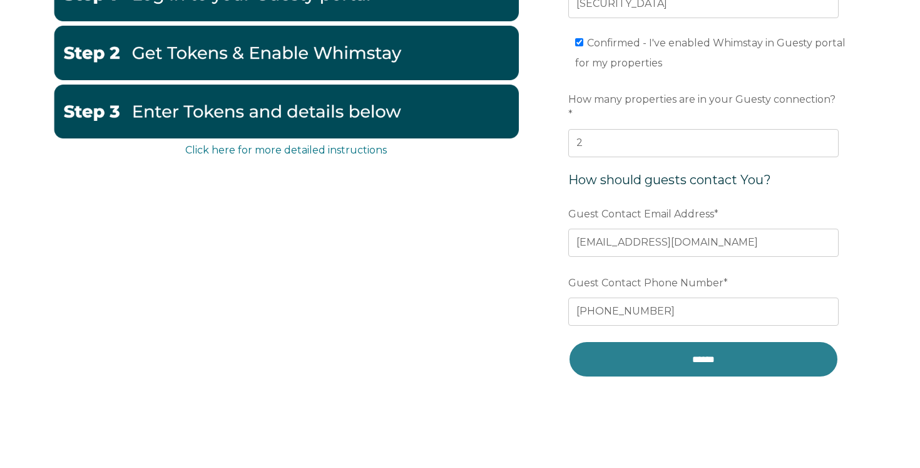
click at [665, 347] on input "******" at bounding box center [703, 359] width 270 height 37
